Goal: Navigation & Orientation: Find specific page/section

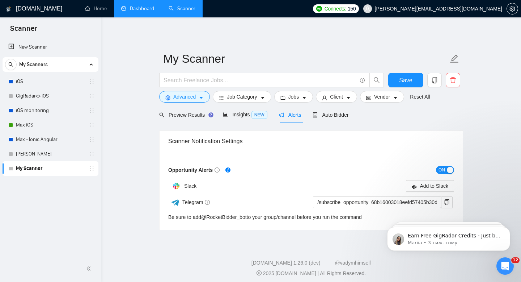
click at [143, 5] on link "Dashboard" at bounding box center [137, 8] width 33 height 6
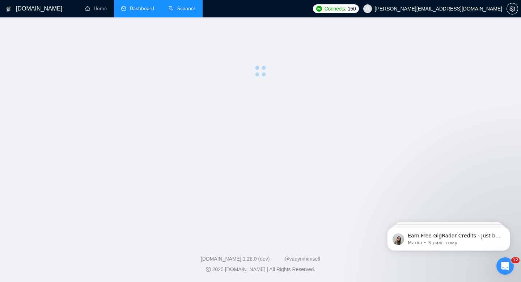
click at [179, 12] on link "Scanner" at bounding box center [182, 8] width 27 height 6
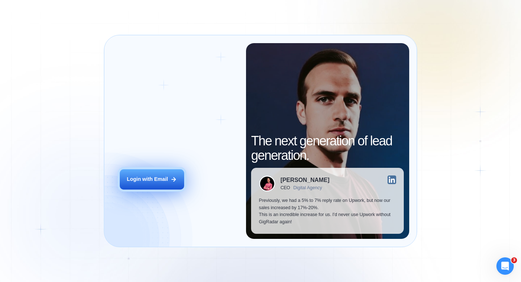
click at [156, 181] on div "Login with Email" at bounding box center [147, 179] width 41 height 7
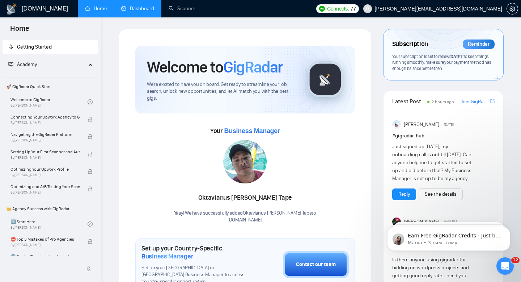
click at [146, 12] on link "Dashboard" at bounding box center [137, 8] width 33 height 6
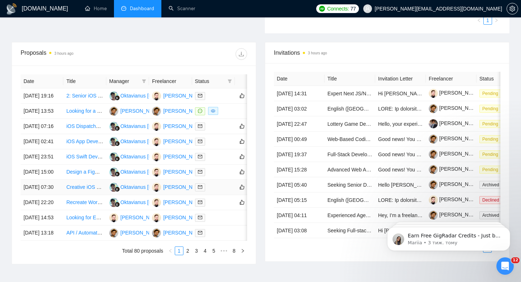
scroll to position [240, 0]
click at [230, 115] on div at bounding box center [213, 110] width 37 height 8
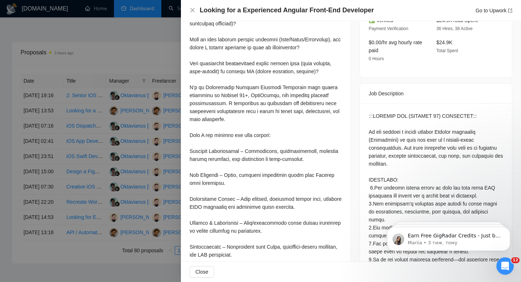
scroll to position [136, 0]
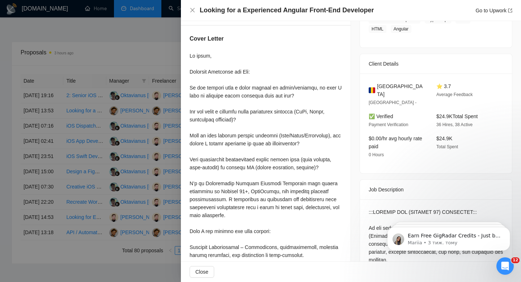
click at [121, 164] on div at bounding box center [260, 141] width 521 height 282
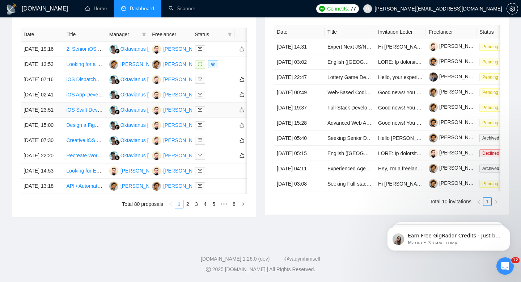
scroll to position [355, 0]
click at [189, 201] on link "2" at bounding box center [188, 204] width 8 height 8
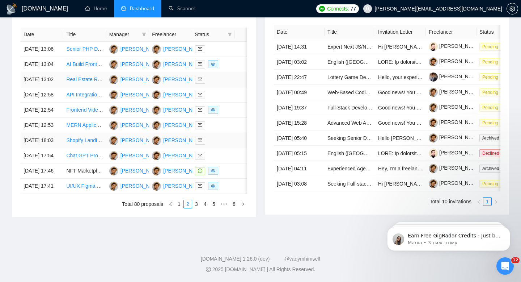
scroll to position [290, 0]
click at [231, 190] on div at bounding box center [213, 186] width 37 height 8
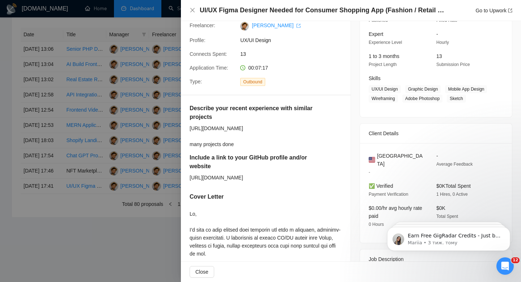
scroll to position [65, 0]
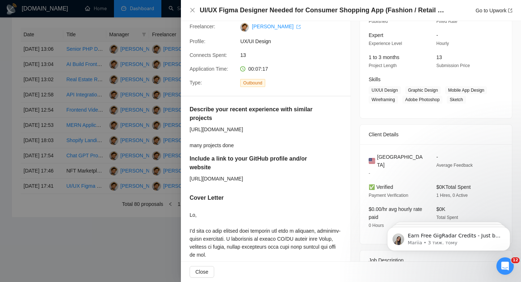
drag, startPoint x: 294, startPoint y: 136, endPoint x: 186, endPoint y: 130, distance: 108.0
copy div "https://www.upwork.com/freelancers/~016709efb4f8bd5f31?viewMode=1&s=10445784761…"
